Goal: Complete application form: Complete application form

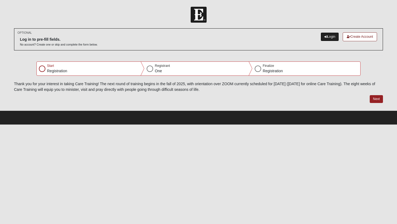
click at [330, 37] on link "Login" at bounding box center [329, 36] width 19 height 9
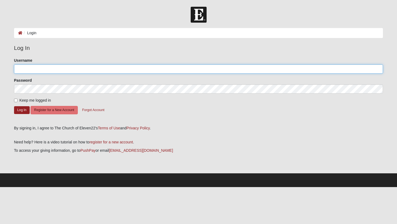
type input "[PERSON_NAME]"
click at [188, 70] on input "jessicatalacki" at bounding box center [198, 69] width 369 height 9
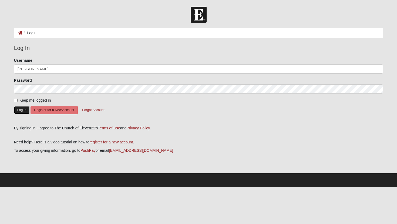
click at [24, 106] on button "Log In" at bounding box center [22, 110] width 16 height 8
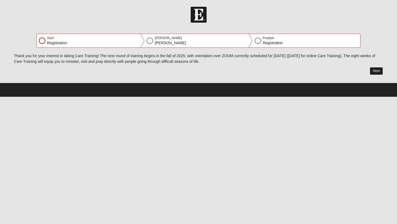
click at [375, 71] on button "Next" at bounding box center [375, 71] width 13 height 8
select select "12"
select select "27"
select select "1978"
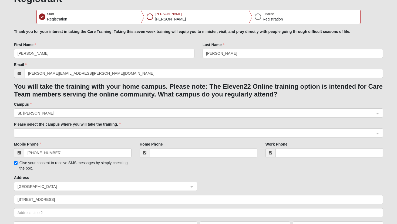
scroll to position [49, 0]
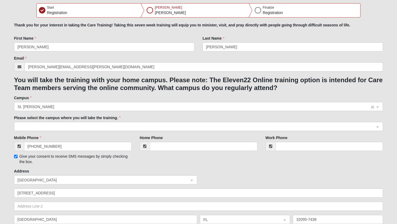
click at [228, 110] on input "search" at bounding box center [196, 106] width 359 height 8
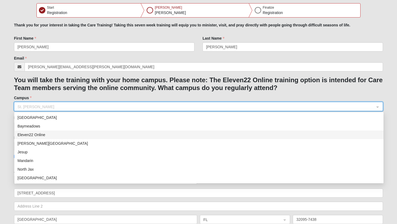
click at [211, 136] on div "Eleven22 Online" at bounding box center [199, 135] width 362 height 6
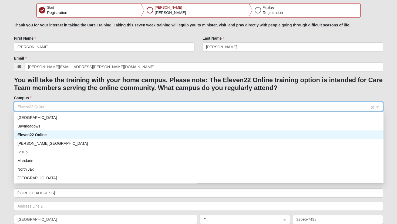
click at [230, 106] on span "Eleven22 Online" at bounding box center [194, 107] width 352 height 6
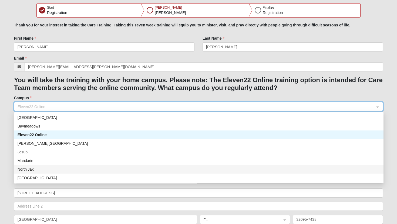
scroll to position [4, 0]
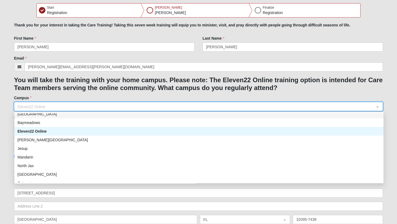
click at [184, 94] on form "Please correct the following: Thank you for your interest in taking the Care Tr…" at bounding box center [198, 171] width 369 height 297
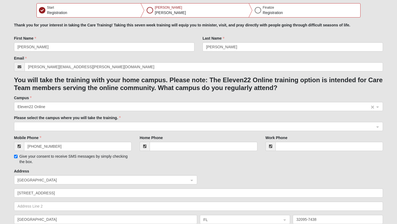
scroll to position [49, 0]
click at [121, 111] on span at bounding box center [196, 107] width 359 height 9
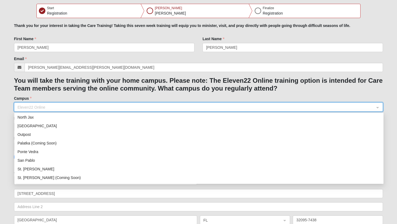
scroll to position [53, 0]
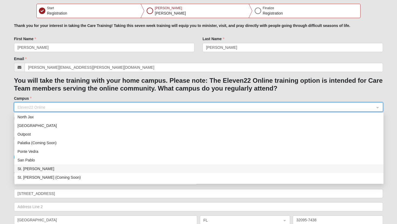
click at [80, 172] on div "St. Johns" at bounding box center [199, 169] width 362 height 6
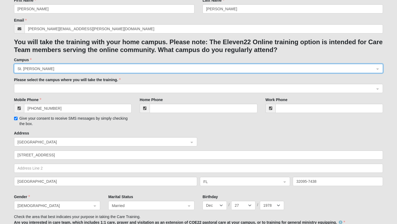
scroll to position [0, 0]
